Goal: Feedback & Contribution: Submit feedback/report problem

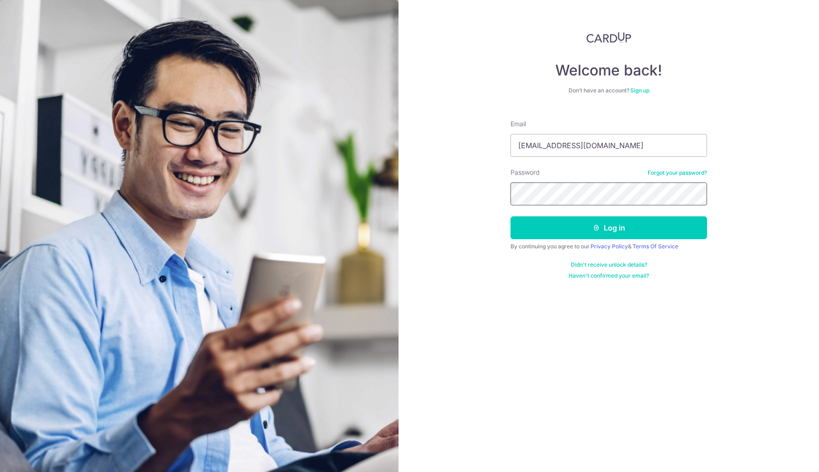
click at [511, 216] on button "Log in" at bounding box center [609, 227] width 197 height 23
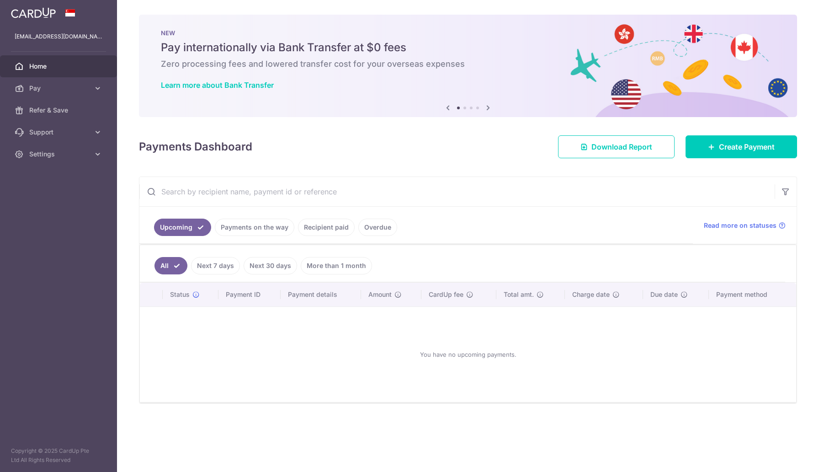
click at [246, 229] on link "Payments on the way" at bounding box center [255, 226] width 80 height 17
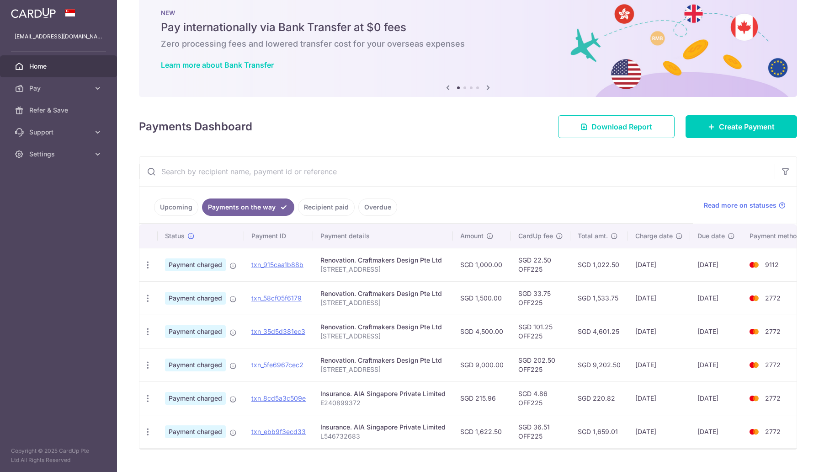
scroll to position [46, 0]
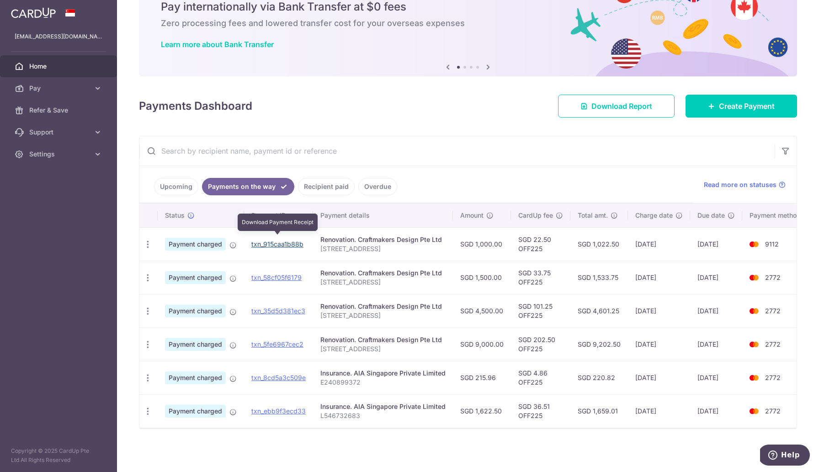
click at [272, 240] on link "txn_915caa1b88b" at bounding box center [277, 244] width 52 height 8
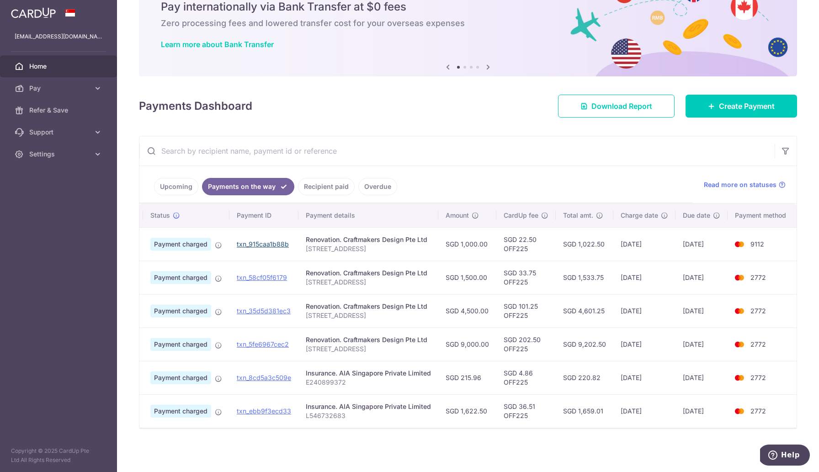
scroll to position [0, 0]
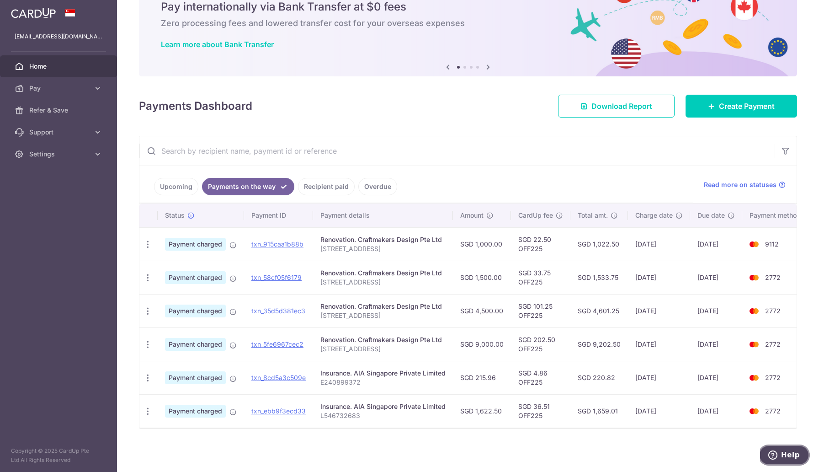
click at [784, 458] on span "Help" at bounding box center [790, 455] width 19 height 8
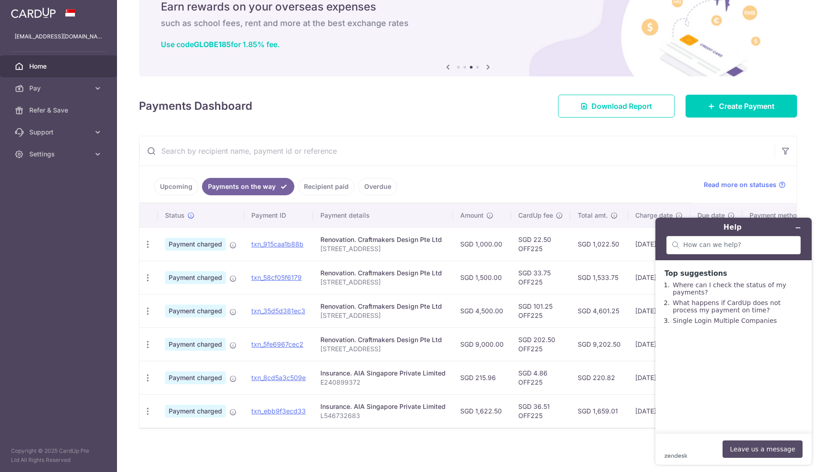
click at [748, 452] on button "Leave us a message" at bounding box center [763, 448] width 80 height 17
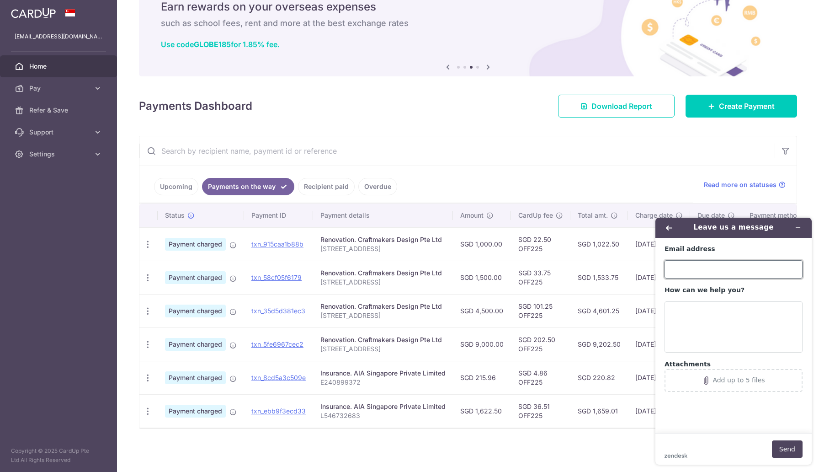
click at [692, 268] on input "Email address" at bounding box center [734, 269] width 138 height 18
type input "[EMAIL_ADDRESS][DOMAIN_NAME]"
click at [707, 315] on textarea "How can we help you?" at bounding box center [734, 326] width 138 height 51
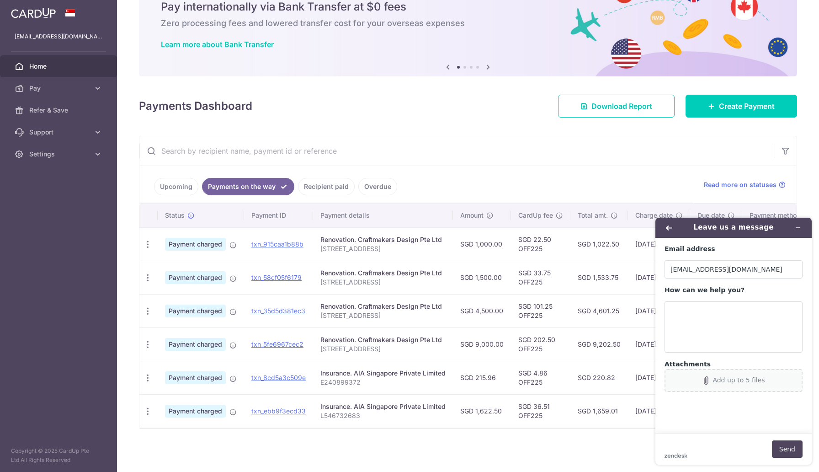
click at [719, 380] on div "Add up to 5 files" at bounding box center [739, 379] width 52 height 7
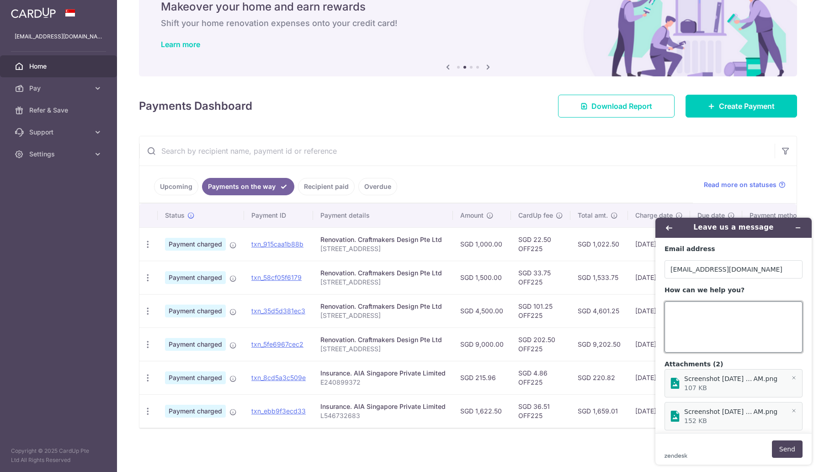
click at [723, 341] on textarea "How can we help you?" at bounding box center [734, 326] width 138 height 51
paste textarea "I made a renovation payment using CardUp with my HSBC credit card, as CardUp in…"
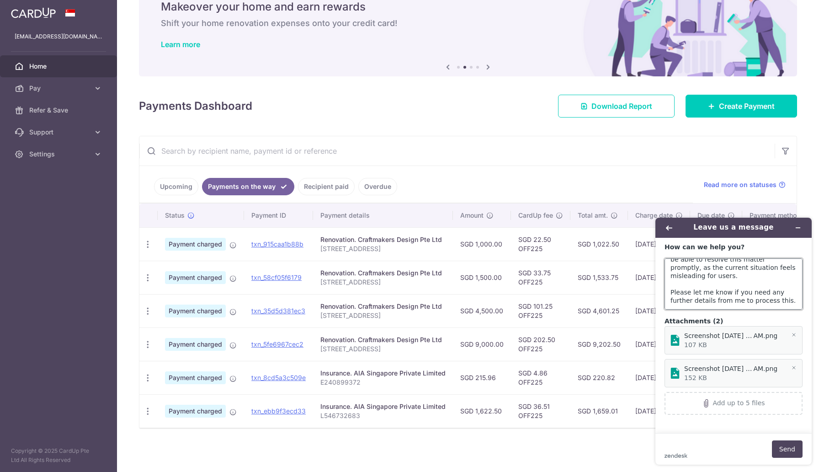
scroll to position [184, 0]
paste textarea "https://www.hsbc.com.sg/content/dam/hsbc/sg/documents/credit-cards/travelone/cr…"
type textarea "I made a renovation payment using CardUp with my HSBC credit card, as CardUp in…"
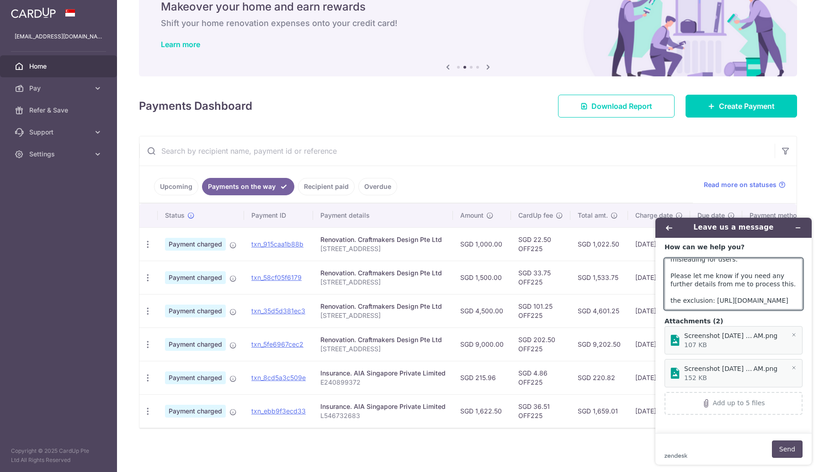
click at [783, 453] on button "Send" at bounding box center [787, 448] width 31 height 17
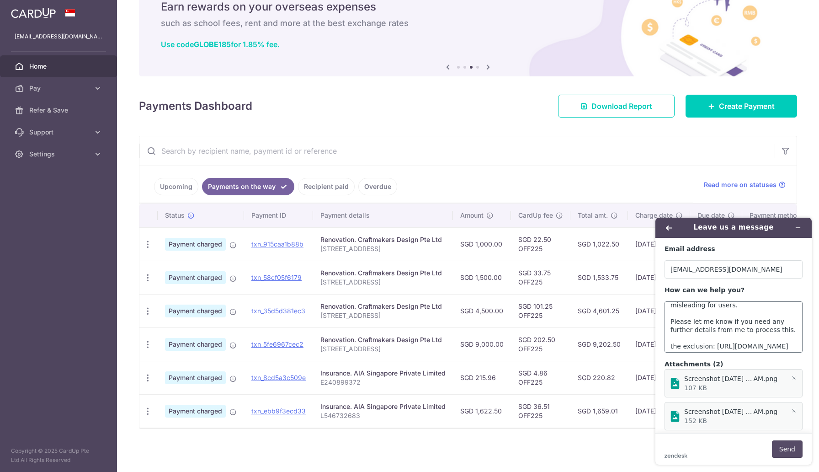
scroll to position [186, 0]
click at [747, 339] on textarea "I made a renovation payment using CardUp with my HSBC credit card, as CardUp in…" at bounding box center [734, 326] width 138 height 51
click at [784, 446] on button "Send" at bounding box center [787, 448] width 31 height 17
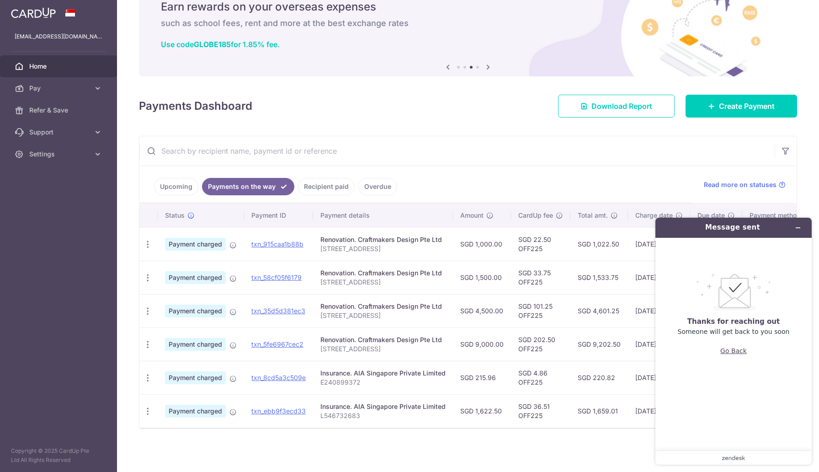
click at [742, 354] on button "Go Back" at bounding box center [733, 350] width 27 height 17
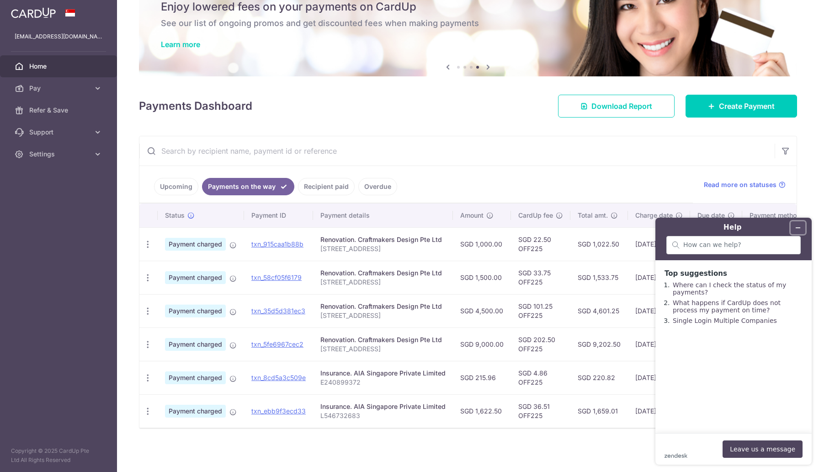
click at [803, 228] on button "Minimise widget" at bounding box center [798, 227] width 15 height 13
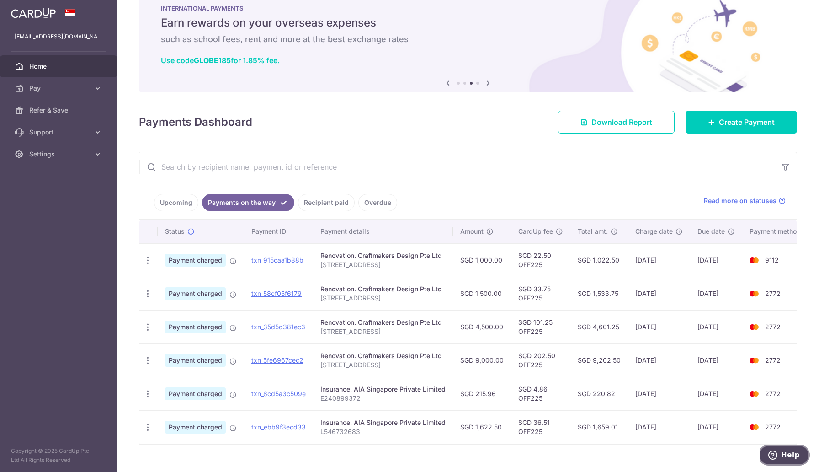
scroll to position [0, 0]
